Goal: Information Seeking & Learning: Learn about a topic

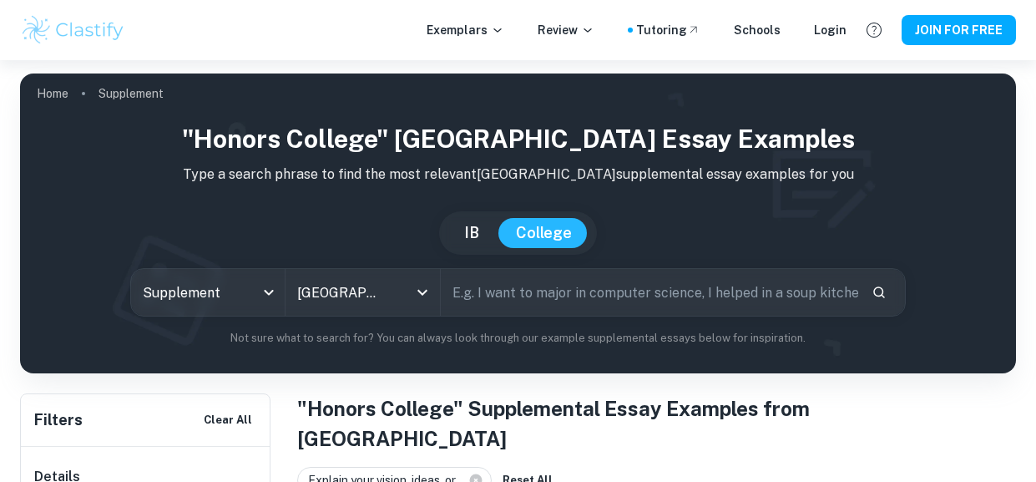
scroll to position [380, 0]
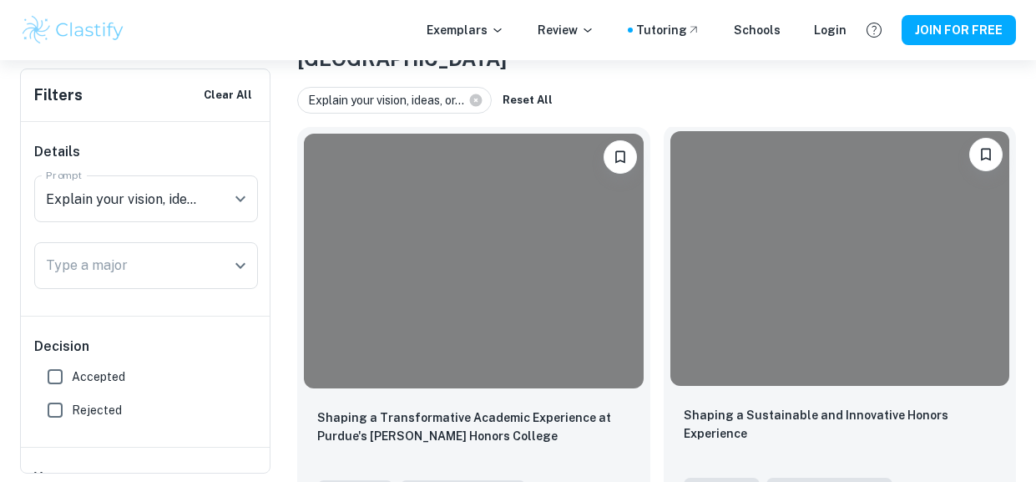
click at [809, 406] on div "Shaping a Sustainable and Innovative Honors Experience" at bounding box center [840, 434] width 313 height 57
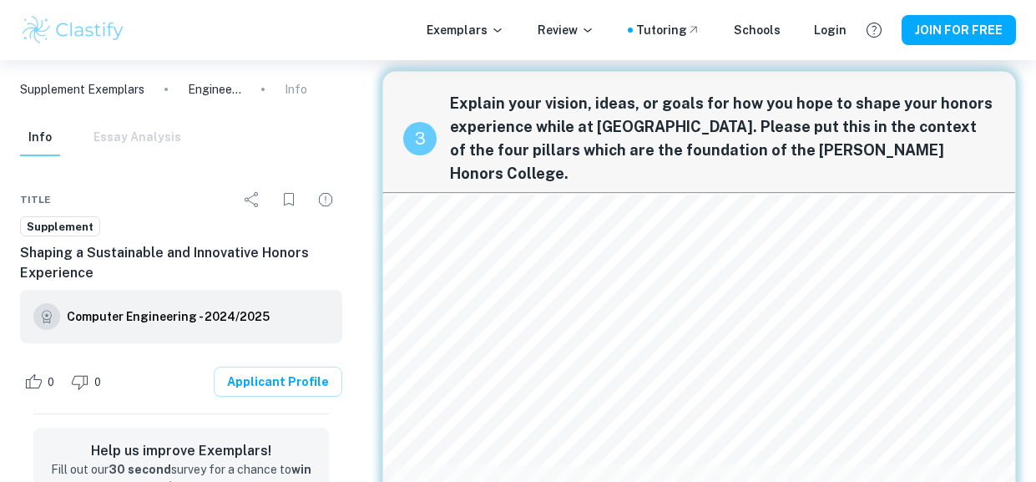
scroll to position [1260, 0]
